Goal: Find contact information: Find contact information

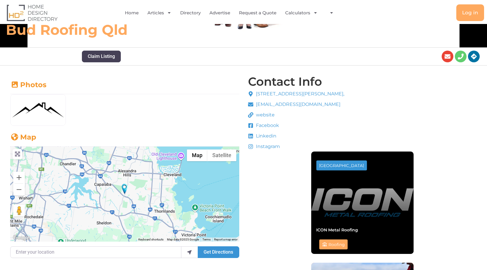
click at [263, 119] on span "website" at bounding box center [265, 115] width 20 height 7
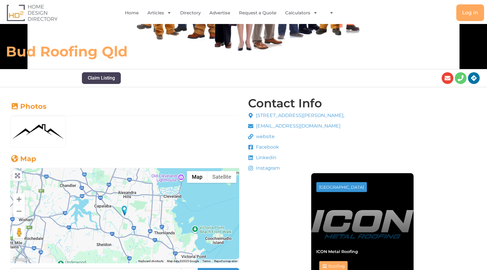
click at [261, 138] on span "website" at bounding box center [265, 136] width 20 height 7
click at [253, 138] on icon at bounding box center [250, 136] width 5 height 5
click at [250, 137] on icon at bounding box center [250, 136] width 5 height 5
click at [268, 138] on span "website" at bounding box center [265, 136] width 20 height 7
drag, startPoint x: 256, startPoint y: 137, endPoint x: 294, endPoint y: 136, distance: 37.8
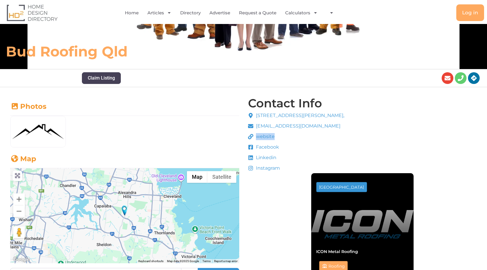
click at [294, 136] on li "website" at bounding box center [296, 137] width 97 height 9
click at [265, 147] on span "Facebook" at bounding box center [267, 147] width 25 height 7
click at [254, 148] on span at bounding box center [251, 147] width 7 height 5
drag, startPoint x: 254, startPoint y: 148, endPoint x: 244, endPoint y: 146, distance: 9.5
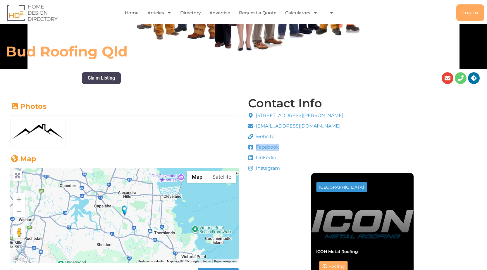
click at [251, 148] on span at bounding box center [251, 147] width 7 height 5
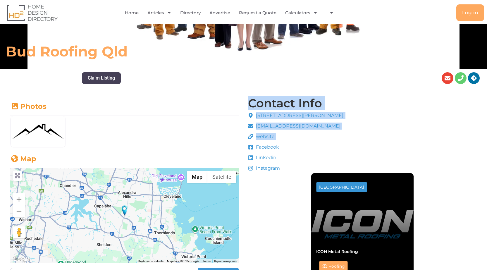
click at [249, 146] on icon at bounding box center [251, 147] width 5 height 5
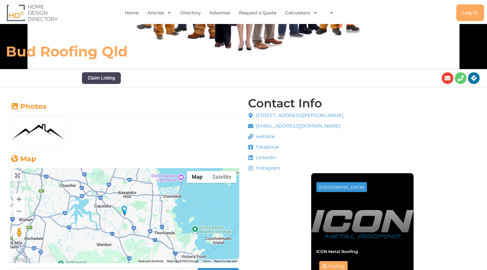
click at [251, 146] on icon at bounding box center [250, 147] width 5 height 5
click at [263, 147] on span "Facebook" at bounding box center [267, 147] width 25 height 7
click at [257, 140] on span "website" at bounding box center [265, 136] width 20 height 7
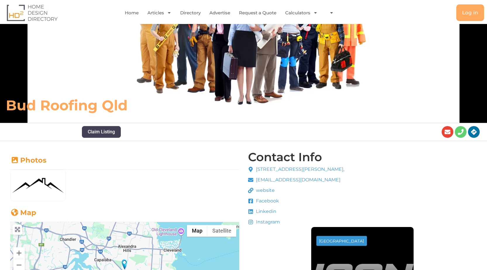
scroll to position [88, 0]
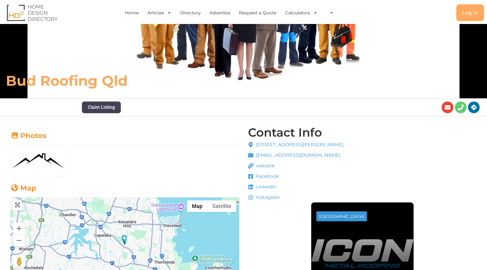
click at [268, 164] on span "website" at bounding box center [265, 165] width 20 height 7
click at [268, 168] on span "website" at bounding box center [265, 165] width 20 height 7
click at [268, 175] on span "Facebook" at bounding box center [267, 176] width 25 height 7
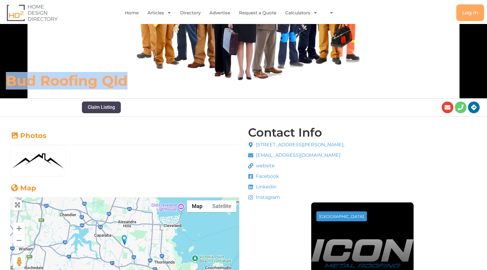
drag, startPoint x: 0, startPoint y: 78, endPoint x: 148, endPoint y: 76, distance: 147.6
click at [148, 76] on div "Bud Roofing Qld" at bounding box center [170, 80] width 341 height 23
